Goal: Information Seeking & Learning: Learn about a topic

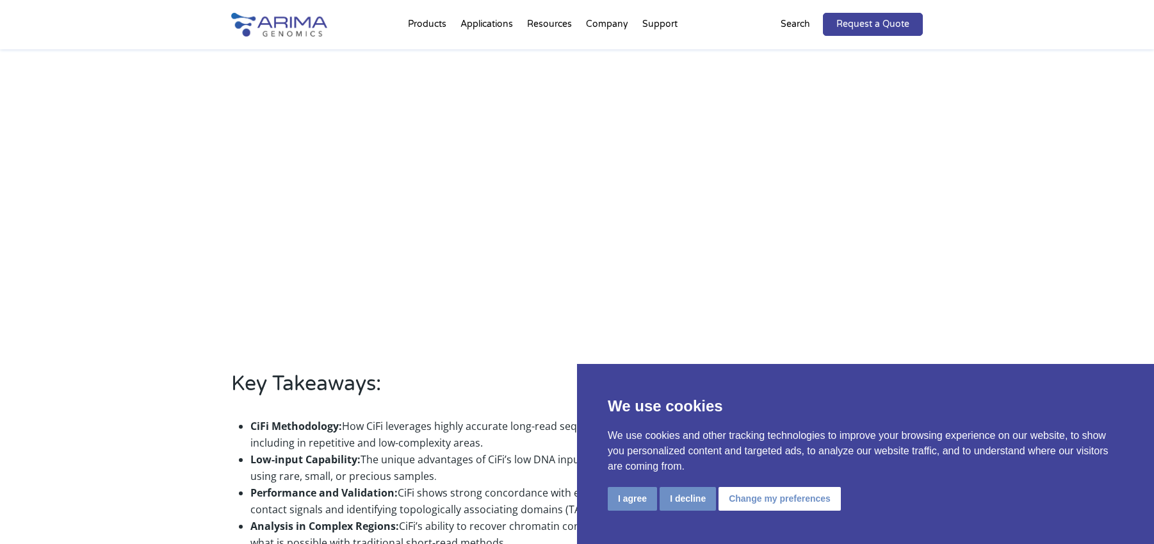
scroll to position [498, 0]
click at [129, 192] on div "About the Webinar Explore how the innovative CiFi method is advancing chromatin…" at bounding box center [577, 252] width 1154 height 817
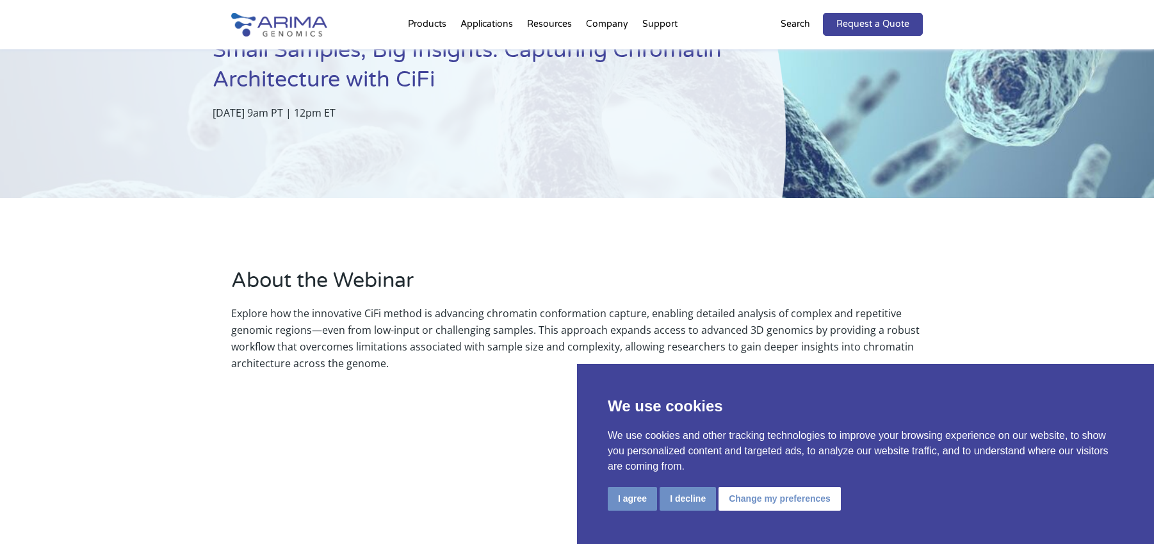
scroll to position [0, 0]
